Goal: Transaction & Acquisition: Download file/media

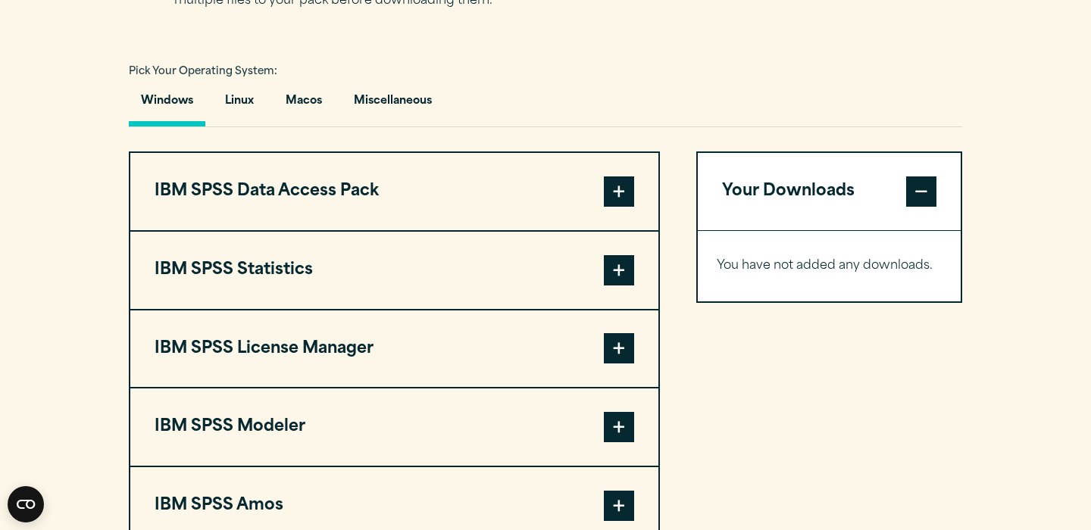
scroll to position [1079, 0]
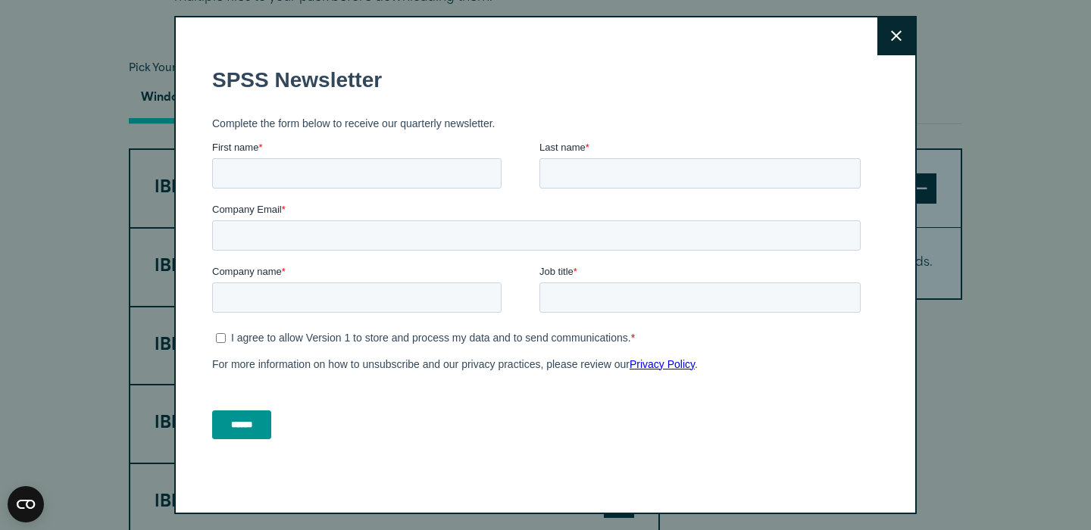
click at [894, 27] on button "Close" at bounding box center [896, 36] width 38 height 38
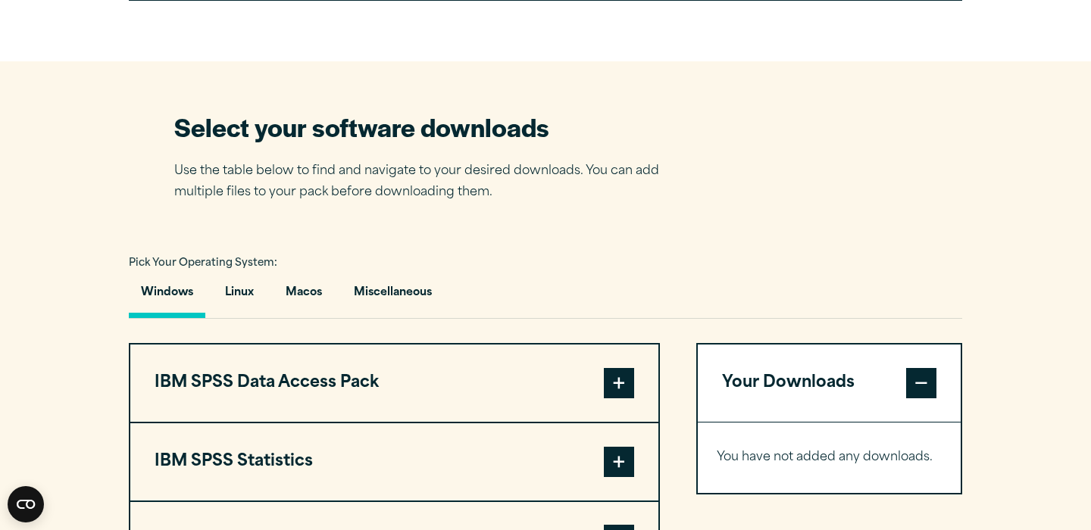
scroll to position [889, 0]
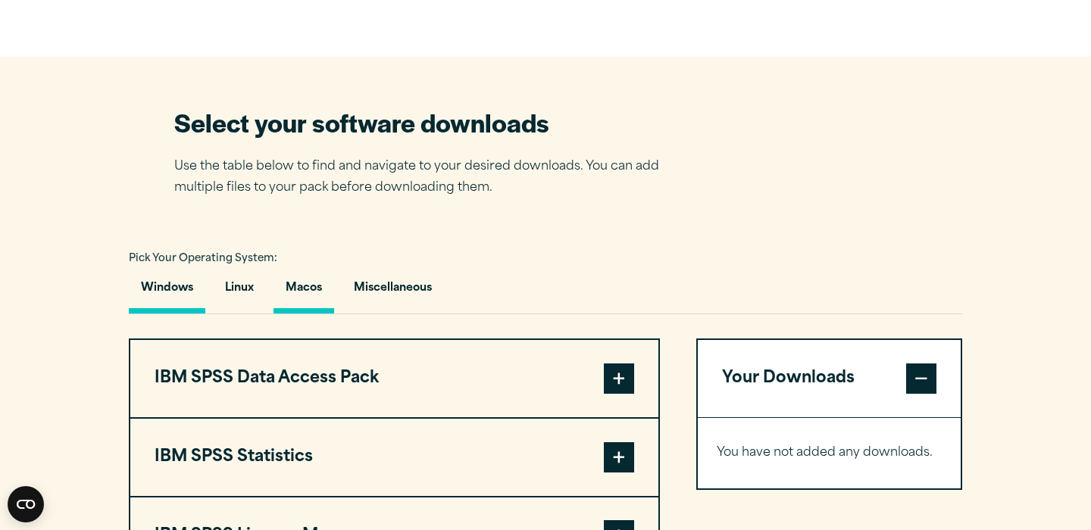
click at [317, 290] on button "Macos" at bounding box center [303, 291] width 61 height 43
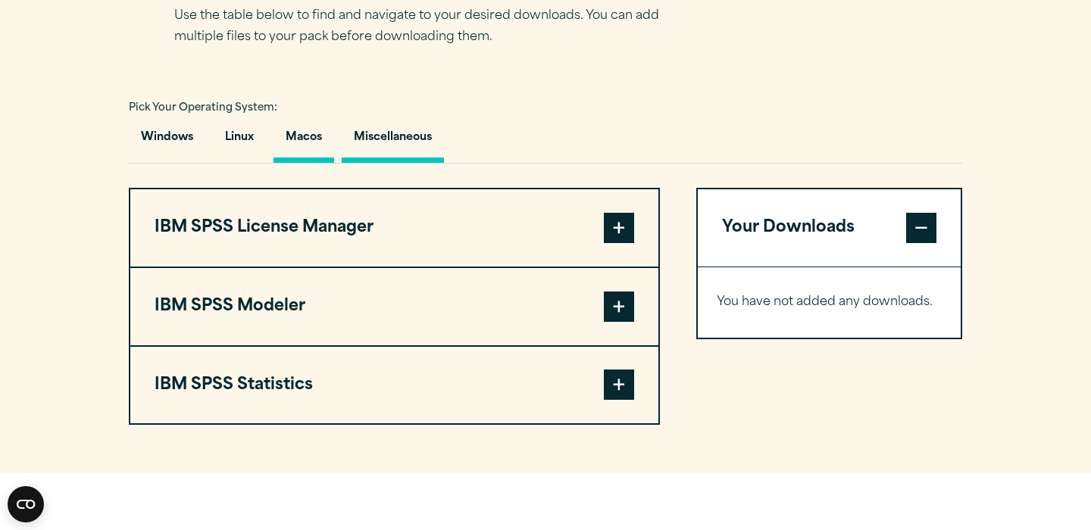
scroll to position [1041, 0]
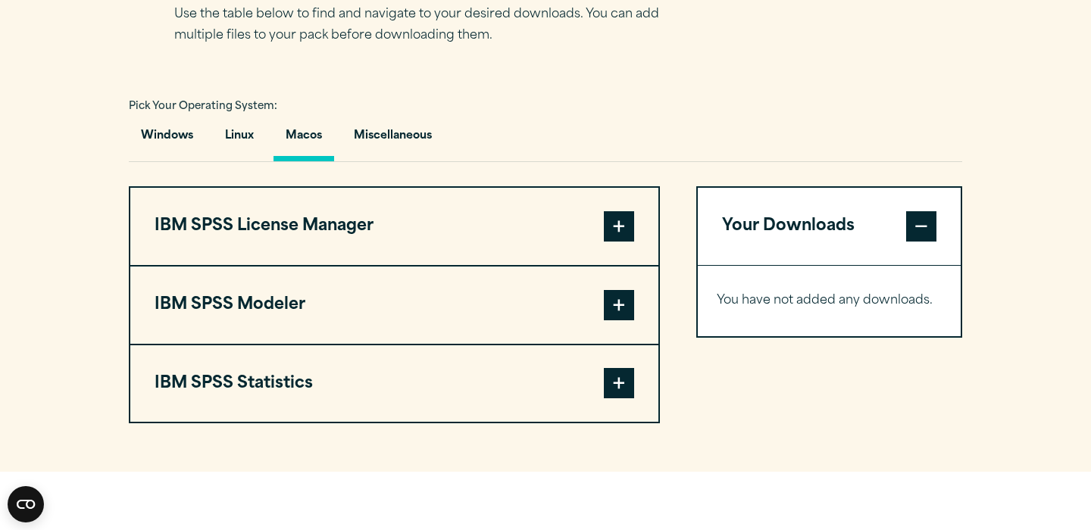
click at [292, 393] on button "IBM SPSS Statistics" at bounding box center [394, 383] width 528 height 77
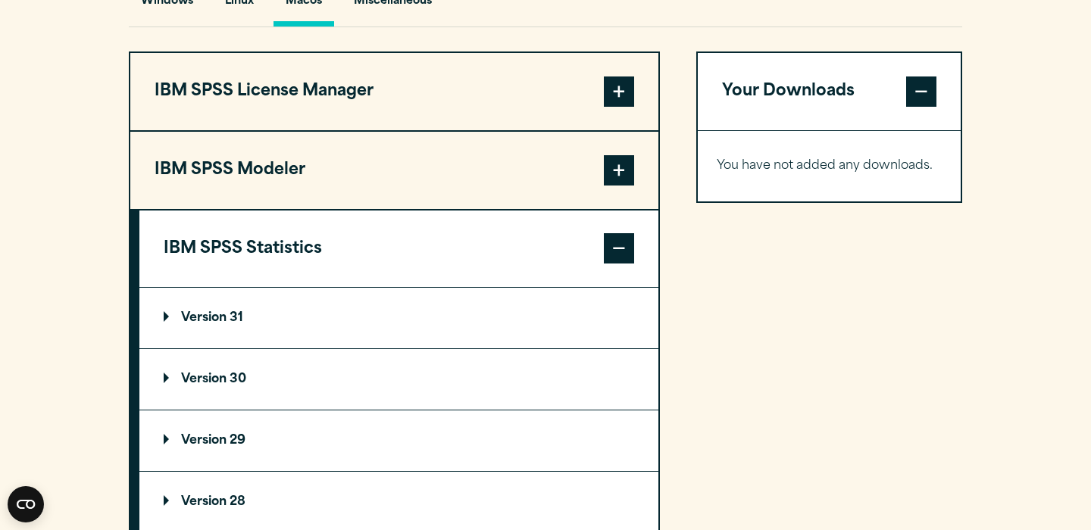
scroll to position [1208, 0]
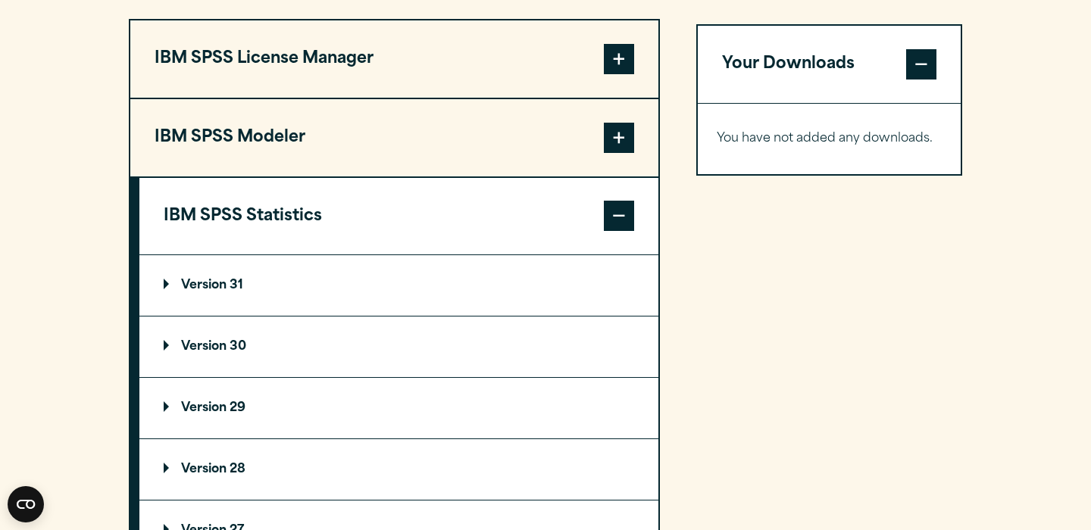
click at [228, 288] on p "Version 31" at bounding box center [204, 286] width 80 height 12
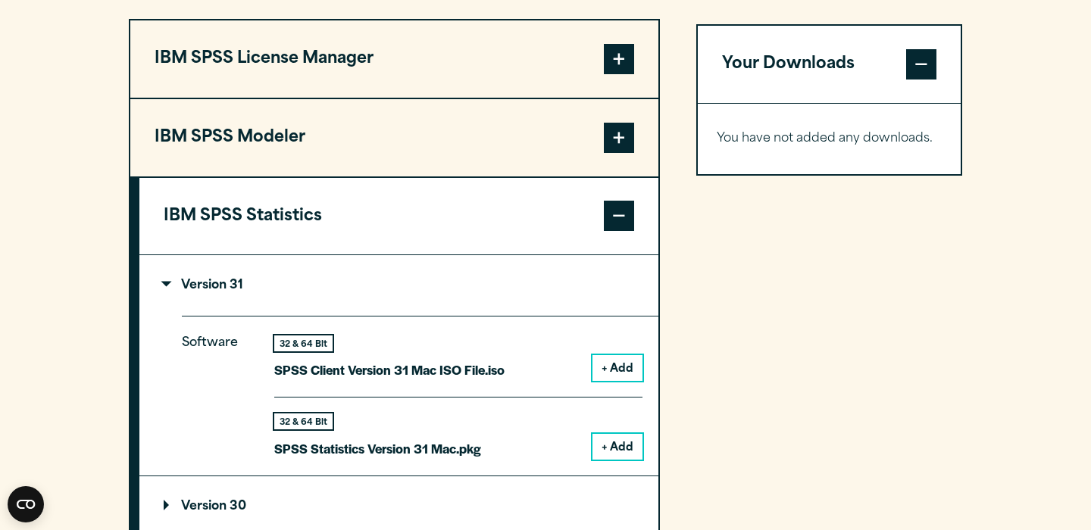
scroll to position [1280, 0]
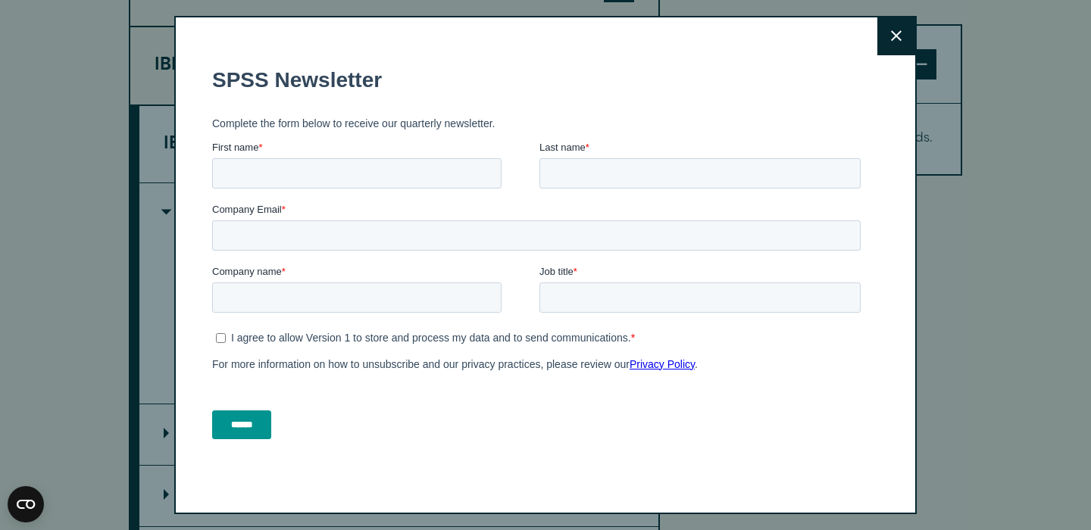
click at [916, 35] on div "Close" at bounding box center [545, 265] width 742 height 498
click at [904, 32] on button "Close" at bounding box center [896, 36] width 38 height 38
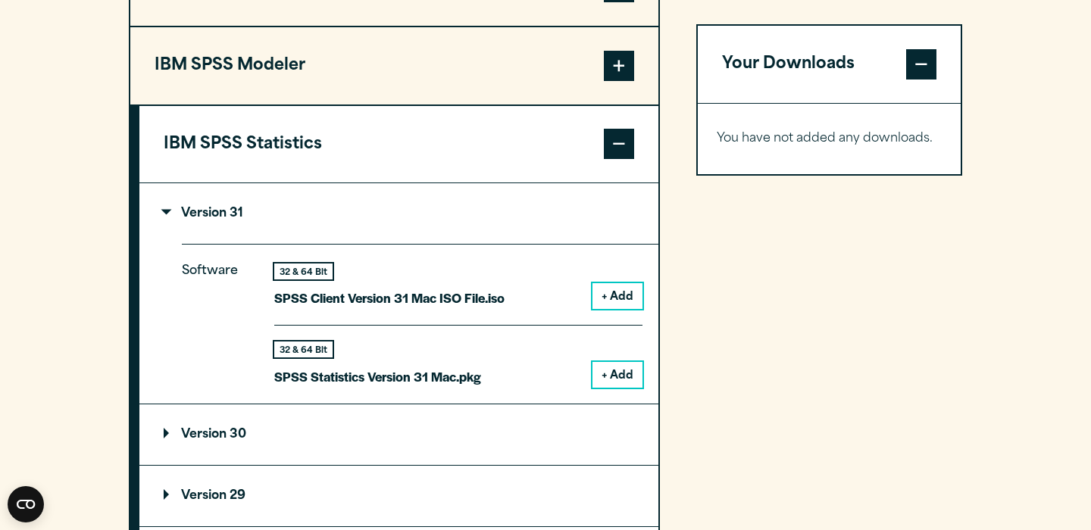
click at [607, 290] on button "+ Add" at bounding box center [617, 296] width 50 height 26
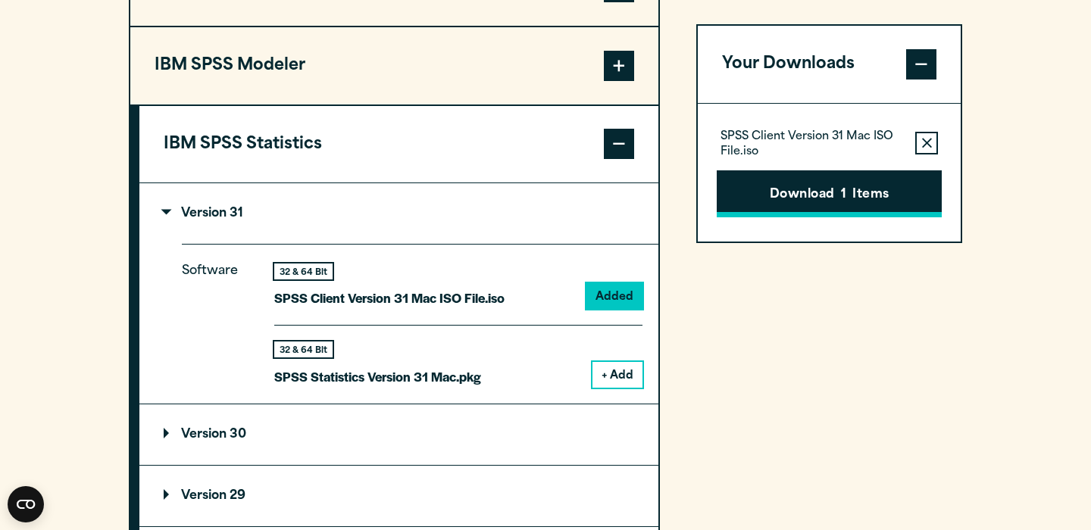
click at [801, 188] on button "Download 1 Items" at bounding box center [829, 193] width 225 height 47
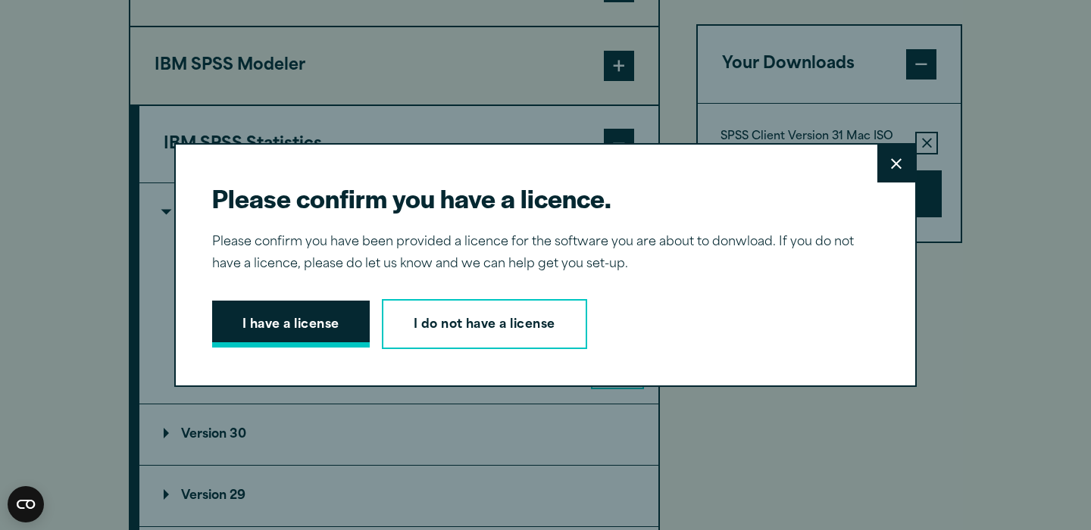
click at [320, 326] on button "I have a license" at bounding box center [291, 324] width 158 height 47
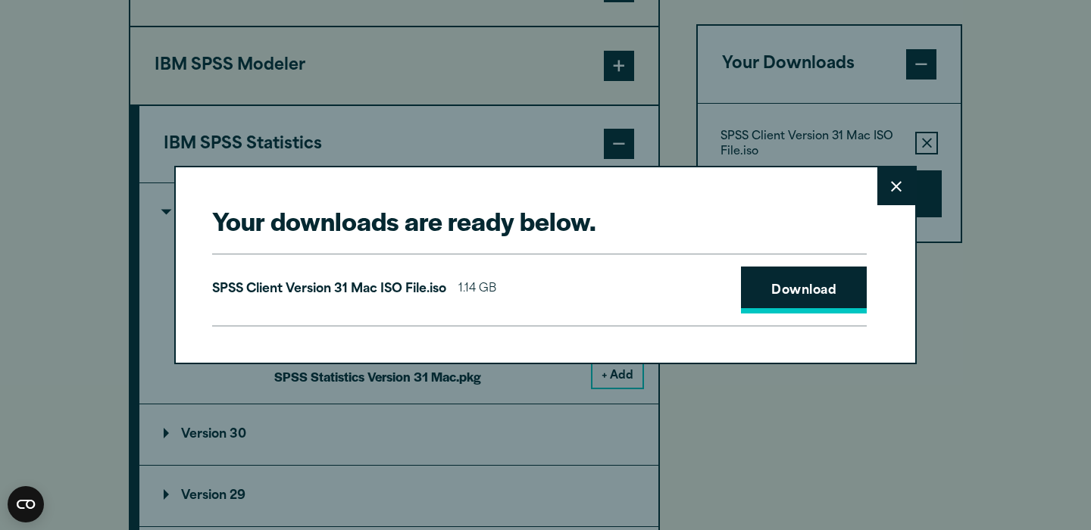
click at [798, 286] on link "Download" at bounding box center [804, 290] width 126 height 47
click at [895, 183] on icon at bounding box center [896, 186] width 11 height 11
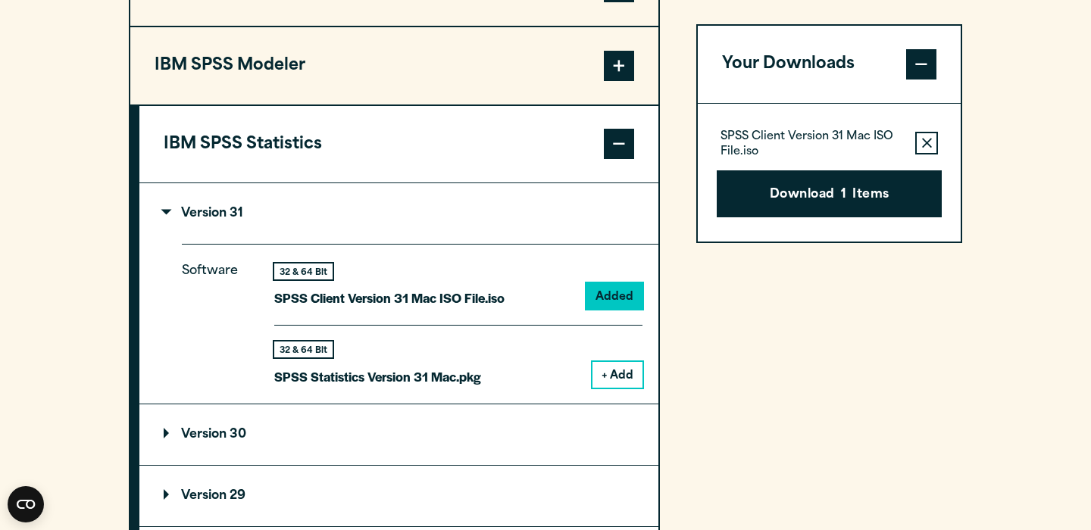
click at [626, 368] on button "+ Add" at bounding box center [617, 375] width 50 height 26
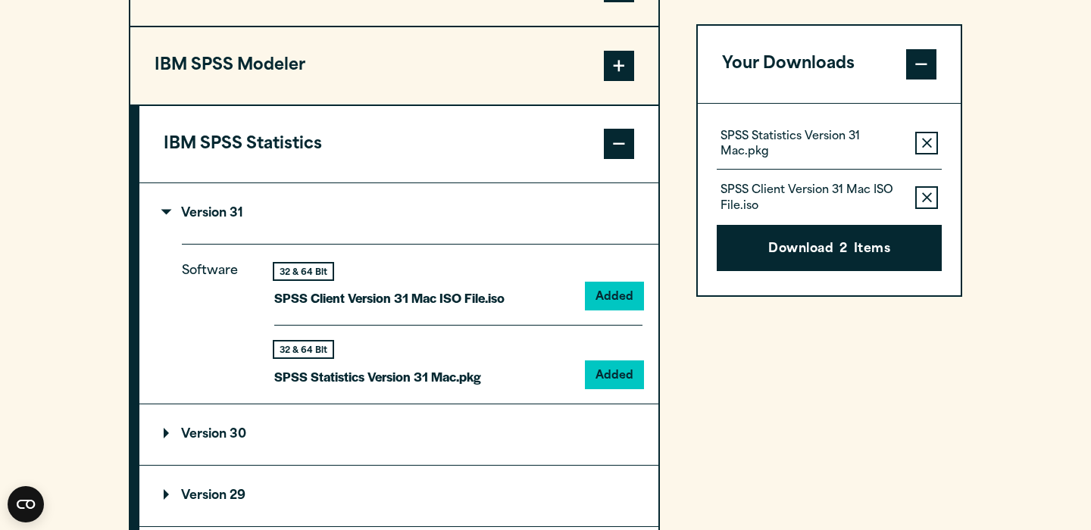
click at [770, 186] on p "SPSS Client Version 31 Mac ISO File.iso" at bounding box center [811, 199] width 183 height 30
click at [770, 252] on button "Download 2 Items" at bounding box center [829, 248] width 225 height 47
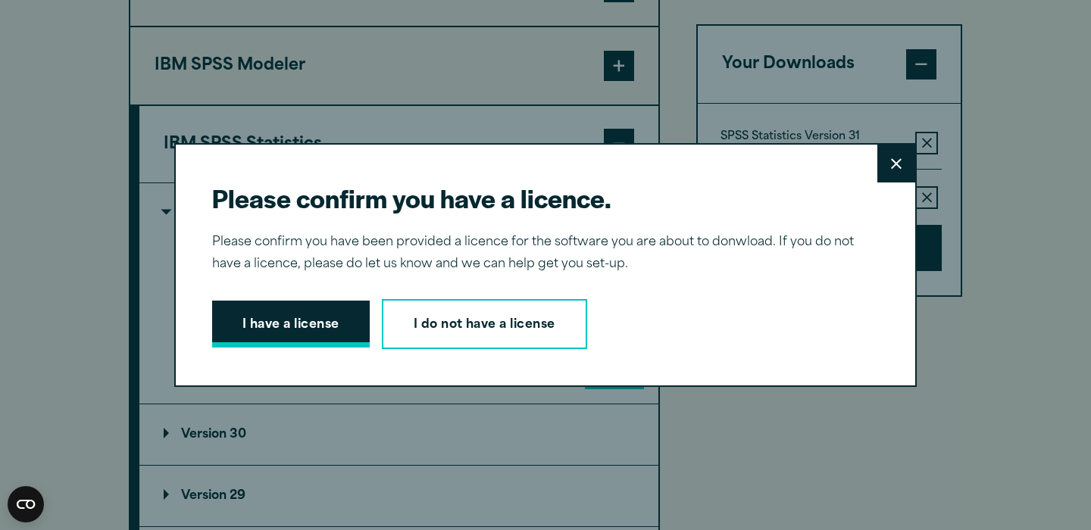
click at [342, 323] on button "I have a license" at bounding box center [291, 324] width 158 height 47
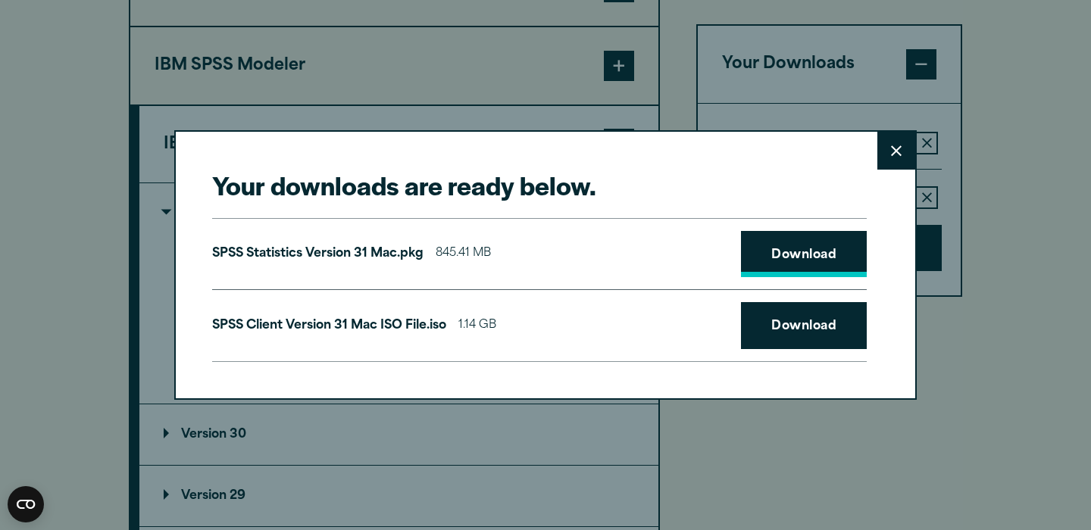
click at [802, 256] on link "Download" at bounding box center [804, 254] width 126 height 47
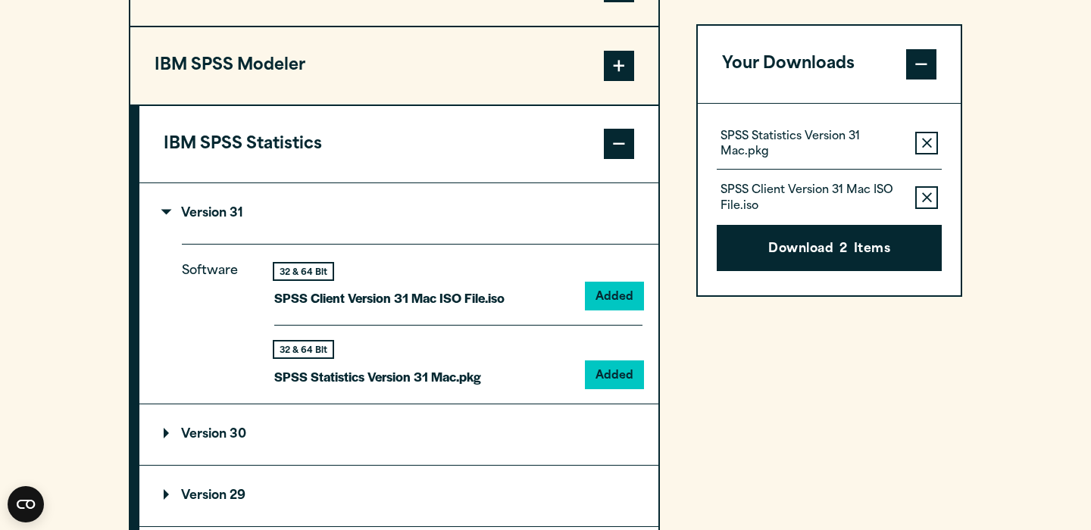
click at [1013, 133] on div "Your downloads are ready below. Close SPSS Statistics Version 31 Mac.pkg 845.41…" at bounding box center [545, 265] width 1091 height 530
